Goal: Information Seeking & Learning: Understand process/instructions

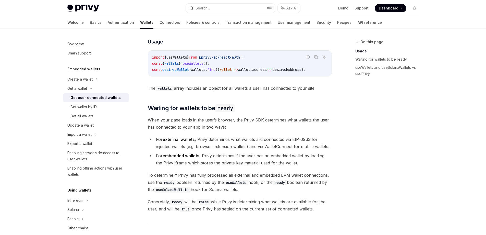
scroll to position [226, 0]
click at [100, 116] on div "Get all wallets" at bounding box center [98, 116] width 55 height 6
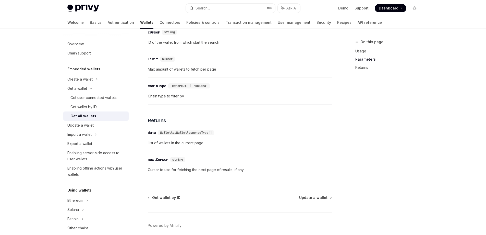
scroll to position [227, 0]
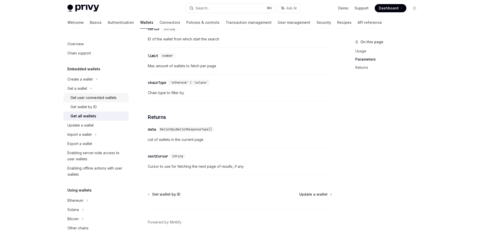
click at [91, 98] on div "Get user connected wallets" at bounding box center [94, 98] width 46 height 6
type textarea "*"
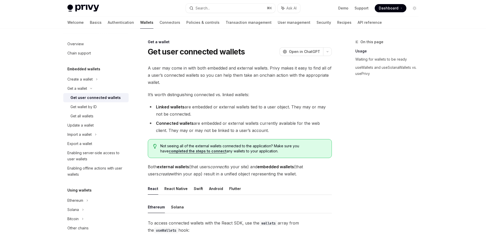
drag, startPoint x: 170, startPoint y: 115, endPoint x: 196, endPoint y: 115, distance: 25.8
click at [194, 115] on li "Linked wallets are embedded or external wallets tied to a user object. They may…" at bounding box center [240, 110] width 184 height 14
click at [197, 115] on li "Linked wallets are embedded or external wallets tied to a user object. They may…" at bounding box center [240, 110] width 184 height 14
drag, startPoint x: 177, startPoint y: 124, endPoint x: 209, endPoint y: 124, distance: 31.9
click at [206, 124] on li "Connected wallets are embedded or external wallets currently available for the …" at bounding box center [240, 127] width 184 height 14
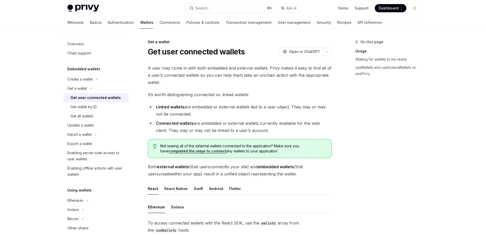
drag, startPoint x: 212, startPoint y: 124, endPoint x: 215, endPoint y: 124, distance: 2.8
click at [212, 124] on li "Connected wallets are embedded or external wallets currently available for the …" at bounding box center [240, 127] width 184 height 14
drag, startPoint x: 225, startPoint y: 125, endPoint x: 259, endPoint y: 125, distance: 34.8
click at [254, 125] on li "Connected wallets are embedded or external wallets currently available for the …" at bounding box center [240, 127] width 184 height 14
click at [259, 125] on li "Connected wallets are embedded or external wallets currently available for the …" at bounding box center [240, 127] width 184 height 14
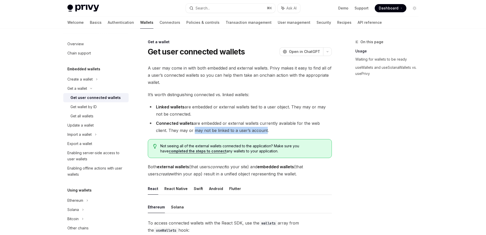
drag, startPoint x: 181, startPoint y: 131, endPoint x: 254, endPoint y: 132, distance: 72.8
click at [253, 132] on li "Connected wallets are embedded or external wallets currently available for the …" at bounding box center [240, 127] width 184 height 14
click at [260, 131] on li "Connected wallets are embedded or external wallets currently available for the …" at bounding box center [240, 127] width 184 height 14
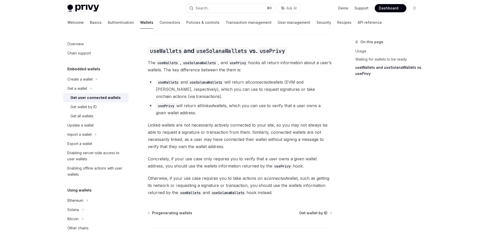
scroll to position [456, 0]
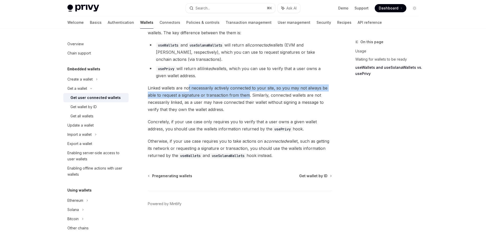
drag, startPoint x: 189, startPoint y: 90, endPoint x: 249, endPoint y: 93, distance: 59.8
click at [249, 92] on span "Linked wallets are not necessarily actively connected to your site, so you may …" at bounding box center [240, 98] width 184 height 29
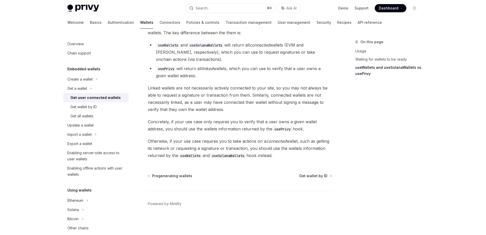
click at [263, 94] on span "Linked wallets are not necessarily actively connected to your site, so you may …" at bounding box center [240, 98] width 184 height 29
drag, startPoint x: 204, startPoint y: 142, endPoint x: 240, endPoint y: 142, distance: 35.5
click at [238, 142] on span "Otherwise, if your use case requires you to take actions on a connected wallet,…" at bounding box center [240, 147] width 184 height 21
click at [240, 142] on span "Otherwise, if your use case requires you to take actions on a connected wallet,…" at bounding box center [240, 147] width 184 height 21
drag, startPoint x: 250, startPoint y: 142, endPoint x: 304, endPoint y: 143, distance: 54.2
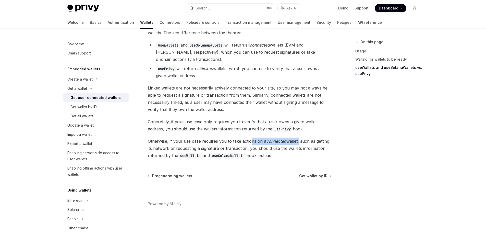
click at [299, 143] on span "Otherwise, if your use case requires you to take actions on a connected wallet,…" at bounding box center [240, 147] width 184 height 21
click at [304, 143] on span "Otherwise, if your use case requires you to take actions on a connected wallet,…" at bounding box center [240, 147] width 184 height 21
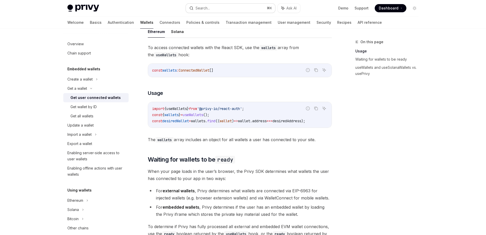
scroll to position [171, 0]
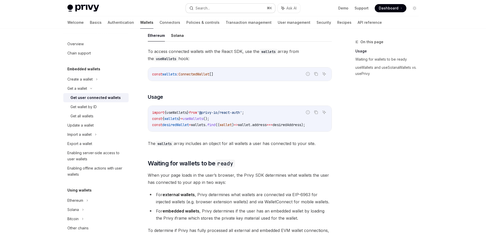
click at [247, 9] on button "Search... ⌘ K" at bounding box center [230, 8] width 89 height 9
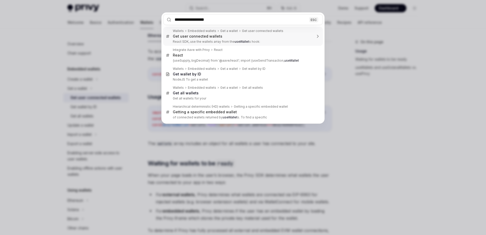
type input "**********"
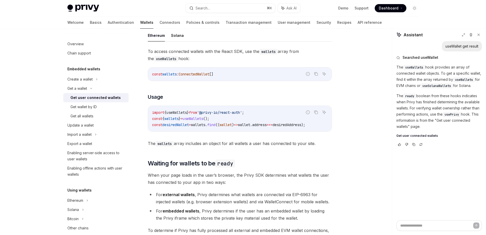
type textarea "*"
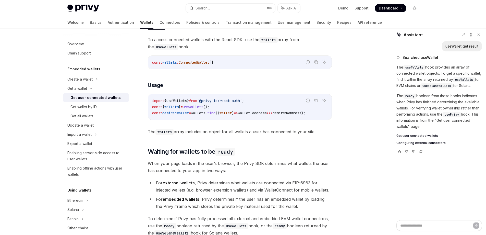
scroll to position [184, 0]
